Goal: Task Accomplishment & Management: Complete application form

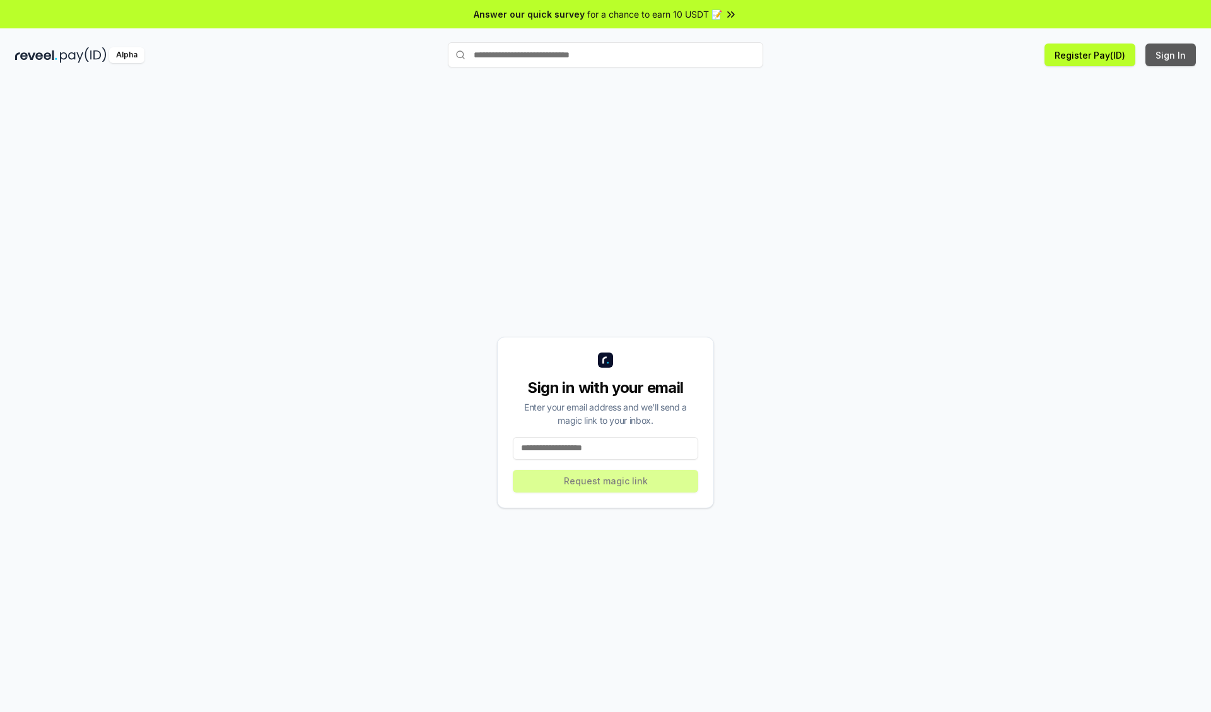
click at [1171, 55] on button "Sign In" at bounding box center [1170, 55] width 50 height 23
type input "**********"
click at [605, 481] on button "Request magic link" at bounding box center [605, 481] width 185 height 23
